Goal: Task Accomplishment & Management: Manage account settings

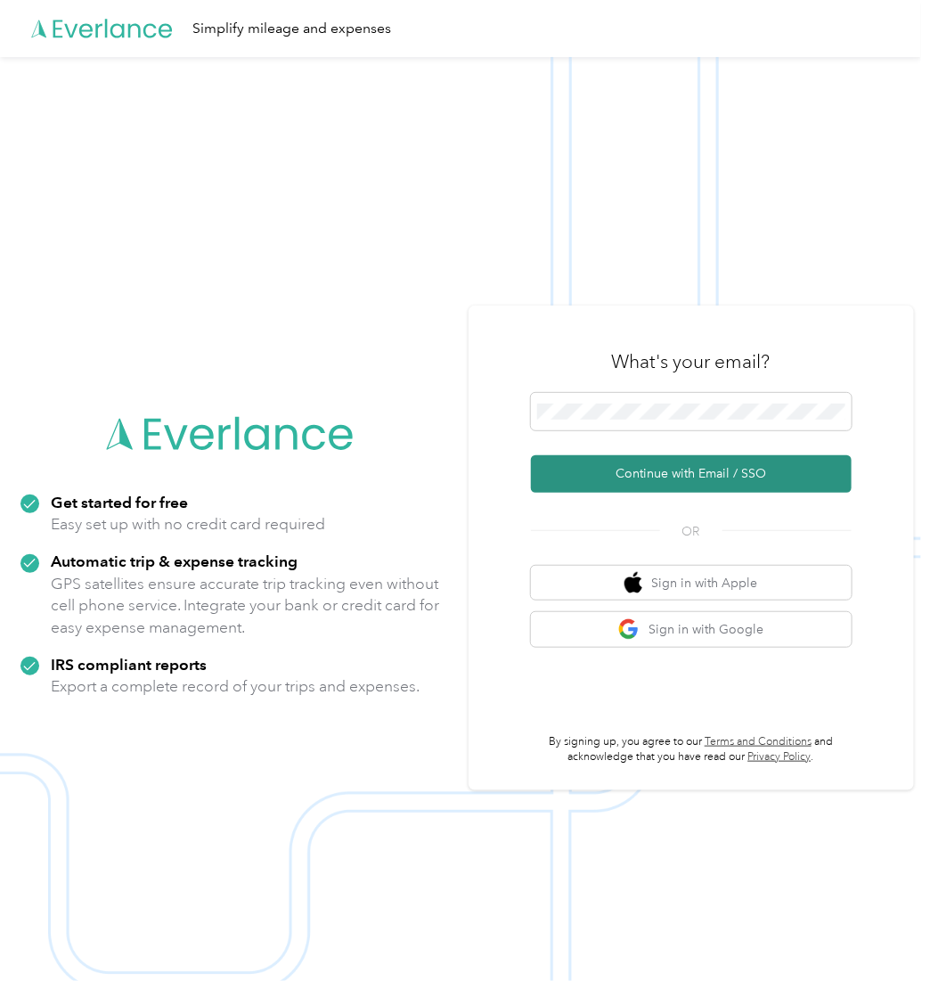
click at [638, 484] on button "Continue with Email / SSO" at bounding box center [691, 473] width 321 height 37
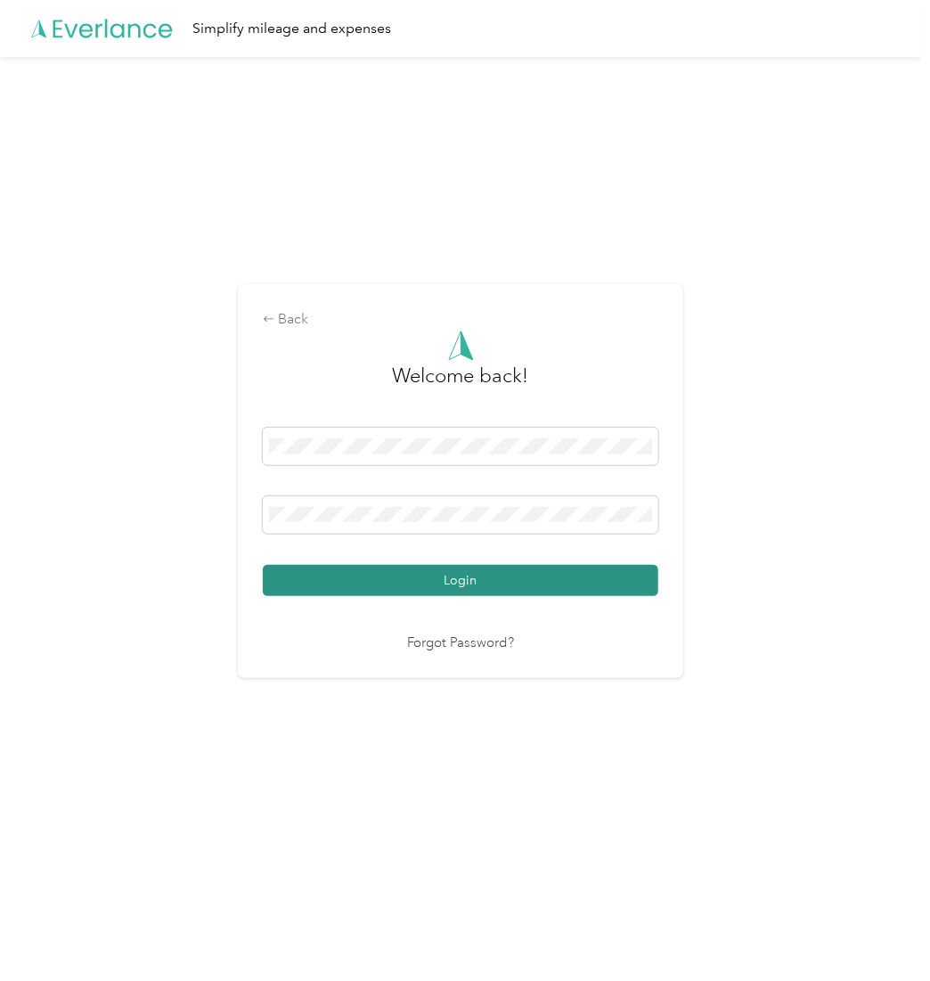
click at [383, 576] on button "Login" at bounding box center [460, 580] width 395 height 31
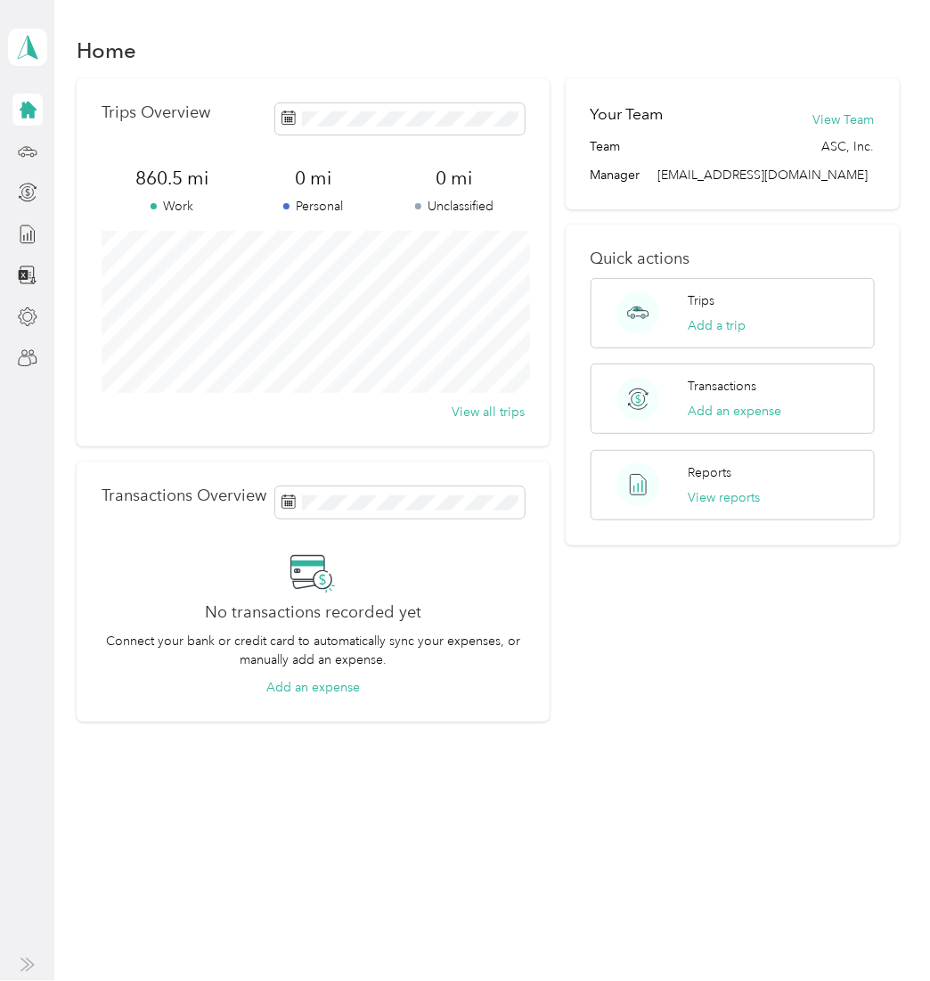
click at [767, 734] on div "Home Trips Overview 860.5 mi Work 0 mi Personal 0 mi Unclassified View all trip…" at bounding box center [487, 409] width 867 height 819
click at [676, 702] on div "Your Team View Team Team ASC, Inc. Manager [EMAIL_ADDRESS][DOMAIN_NAME] Quick a…" at bounding box center [733, 400] width 334 height 644
